Goal: Task Accomplishment & Management: Manage account settings

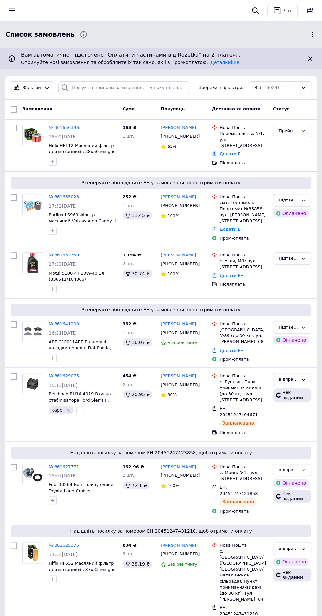
click at [28, 11] on div at bounding box center [124, 11] width 243 height 14
click at [13, 10] on icon "button" at bounding box center [12, 11] width 8 height 8
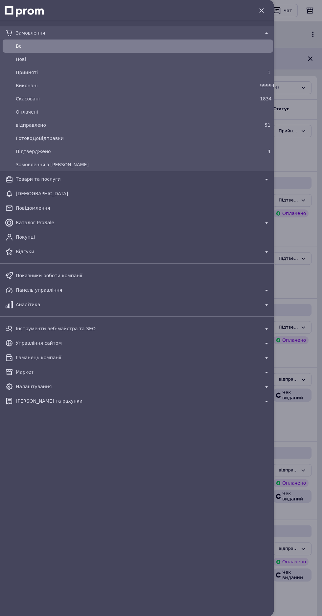
click at [104, 126] on span "відправлено" at bounding box center [137, 125] width 242 height 7
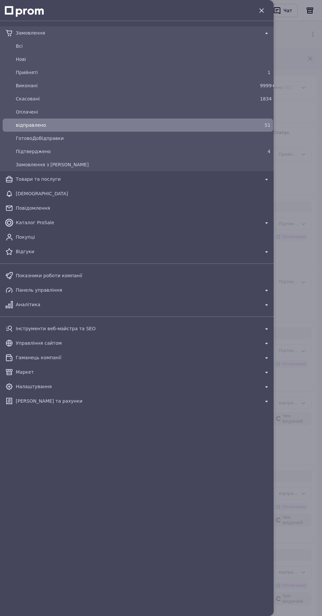
click at [262, 12] on icon "button" at bounding box center [262, 11] width 8 height 8
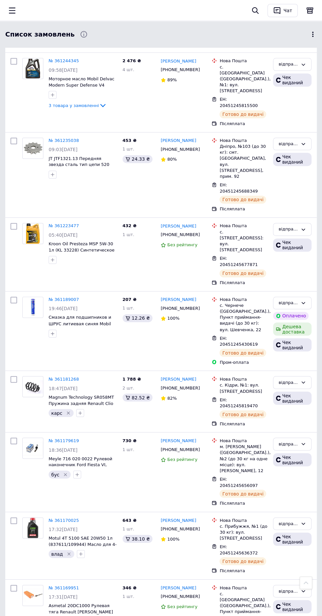
scroll to position [3103, 0]
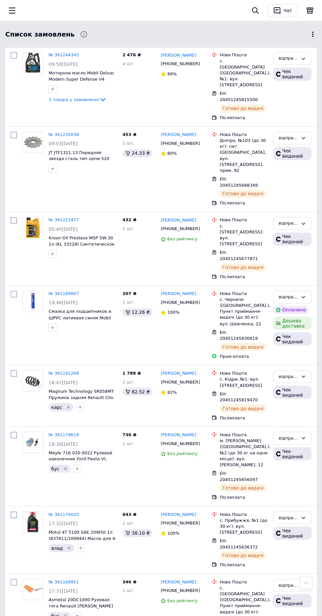
click at [13, 10] on icon "button" at bounding box center [12, 11] width 7 height 6
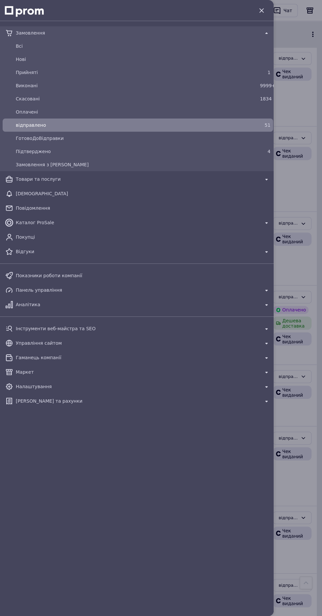
click at [217, 41] on div "Всi" at bounding box center [138, 46] width 268 height 11
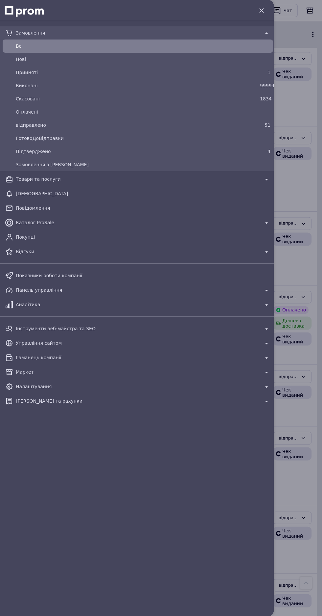
click at [262, 10] on icon "button" at bounding box center [262, 10] width 4 height 4
